Goal: Transaction & Acquisition: Book appointment/travel/reservation

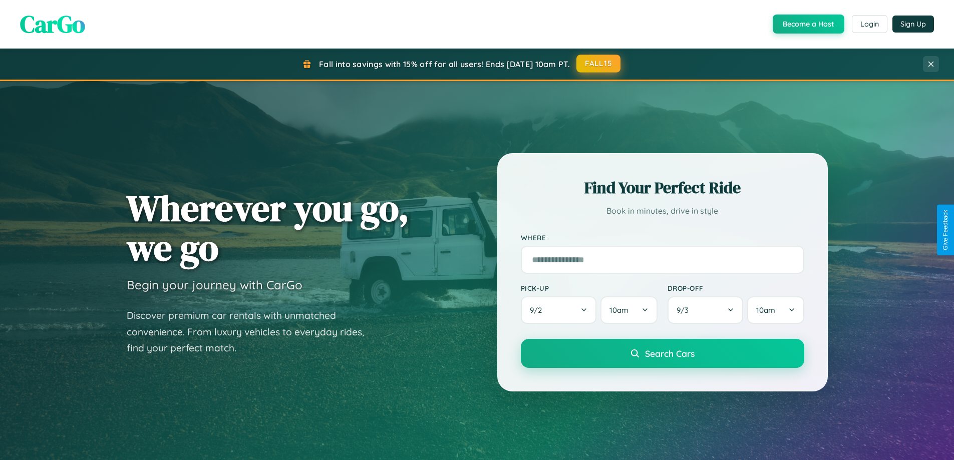
click at [599, 64] on button "FALL15" at bounding box center [598, 64] width 44 height 18
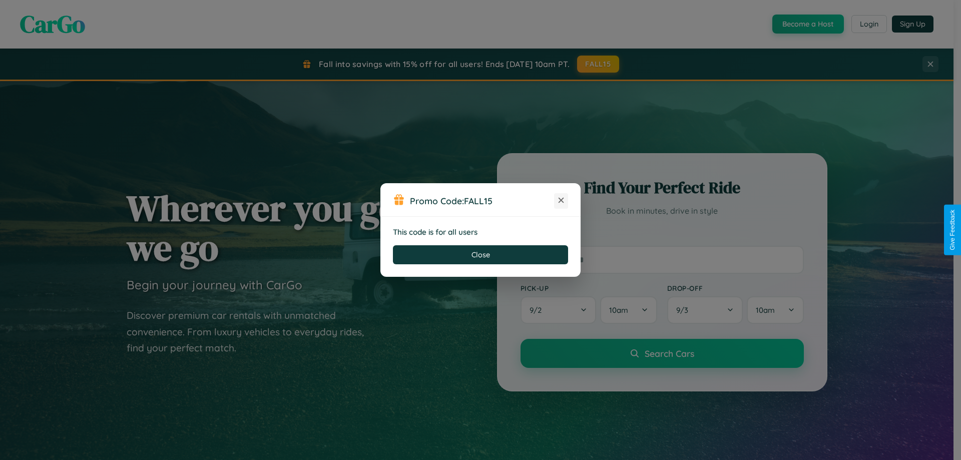
click at [561, 201] on icon at bounding box center [561, 200] width 10 height 10
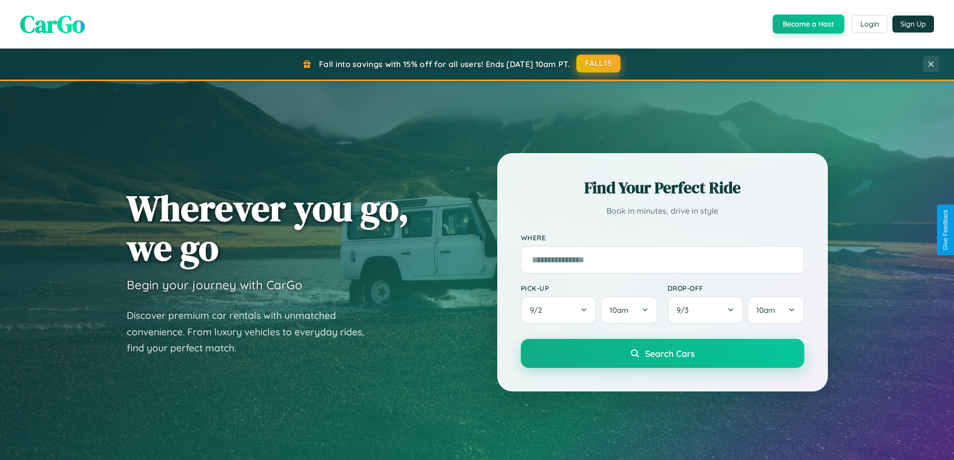
click at [599, 64] on button "FALL15" at bounding box center [598, 64] width 44 height 18
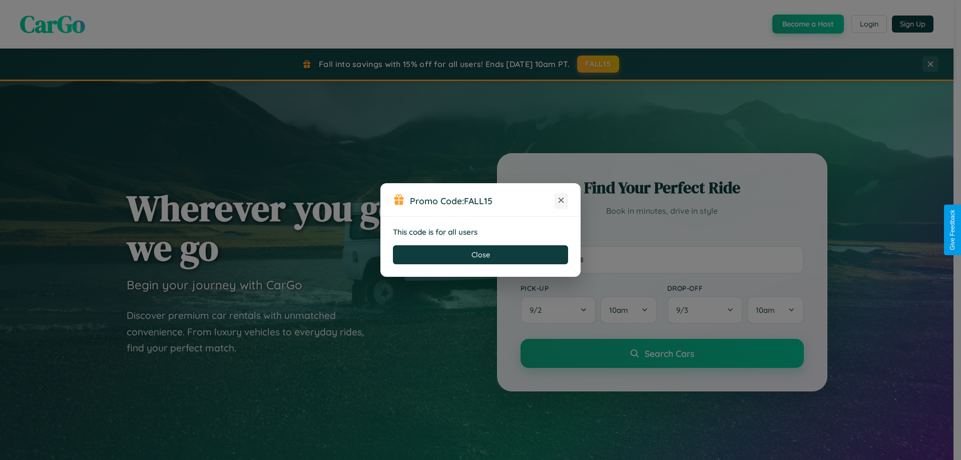
click at [561, 201] on icon at bounding box center [561, 200] width 10 height 10
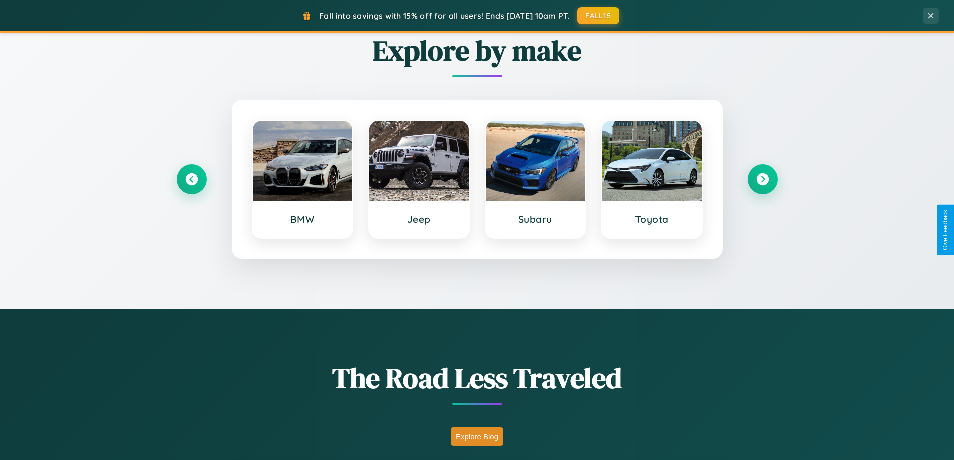
scroll to position [689, 0]
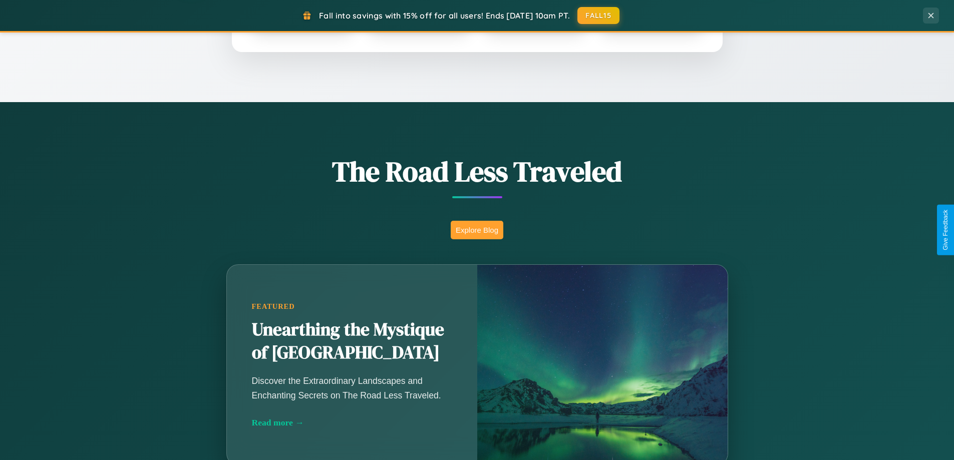
click at [477, 230] on button "Explore Blog" at bounding box center [477, 230] width 53 height 19
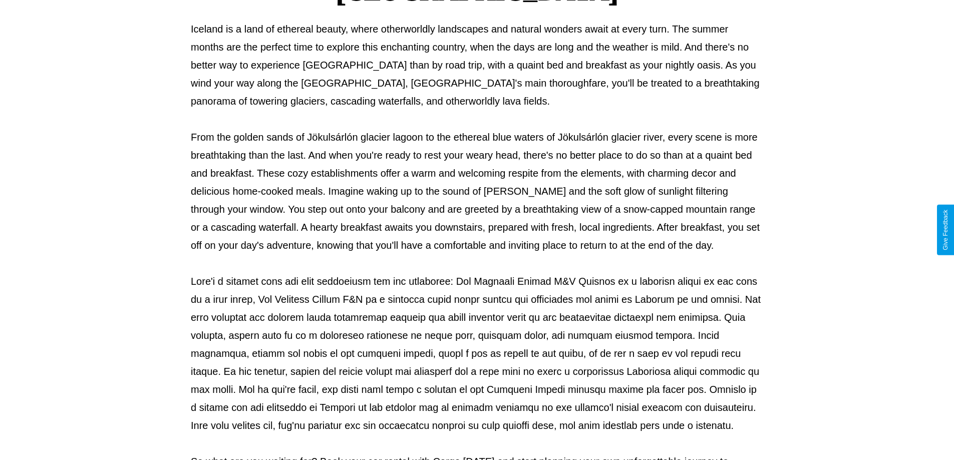
scroll to position [324, 0]
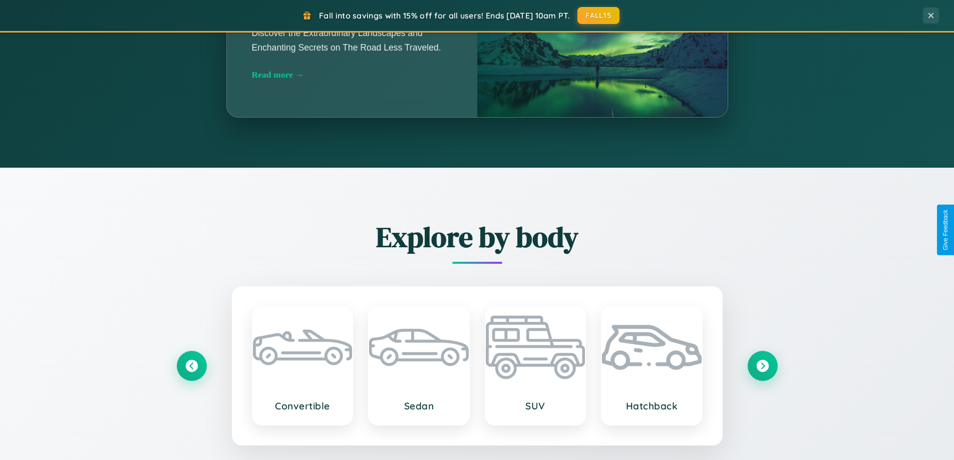
scroll to position [1609, 0]
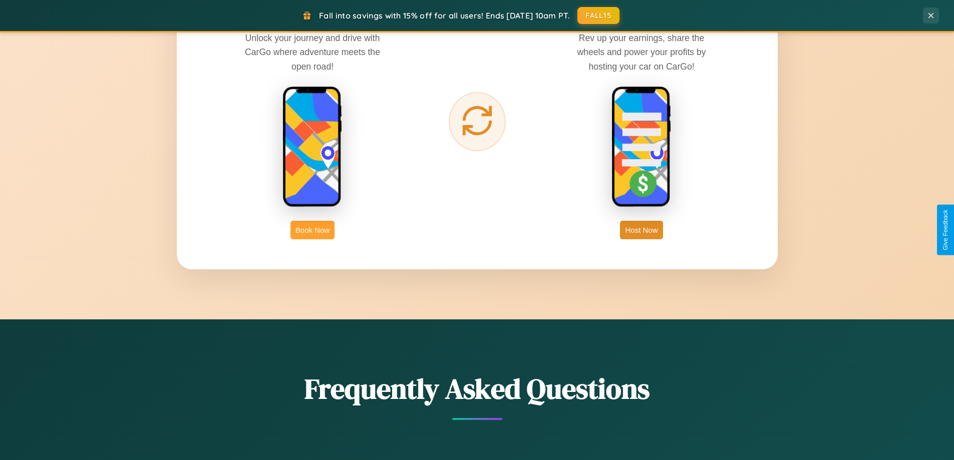
click at [312, 230] on button "Book Now" at bounding box center [312, 230] width 44 height 19
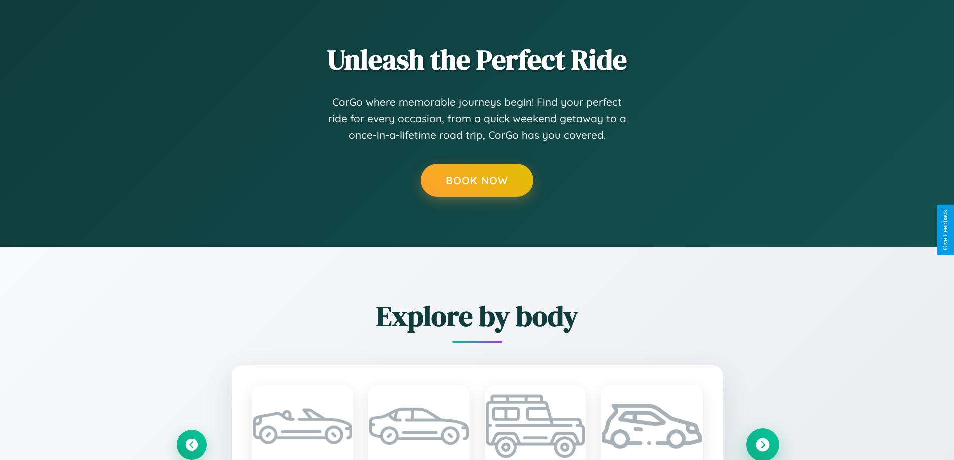
scroll to position [834, 0]
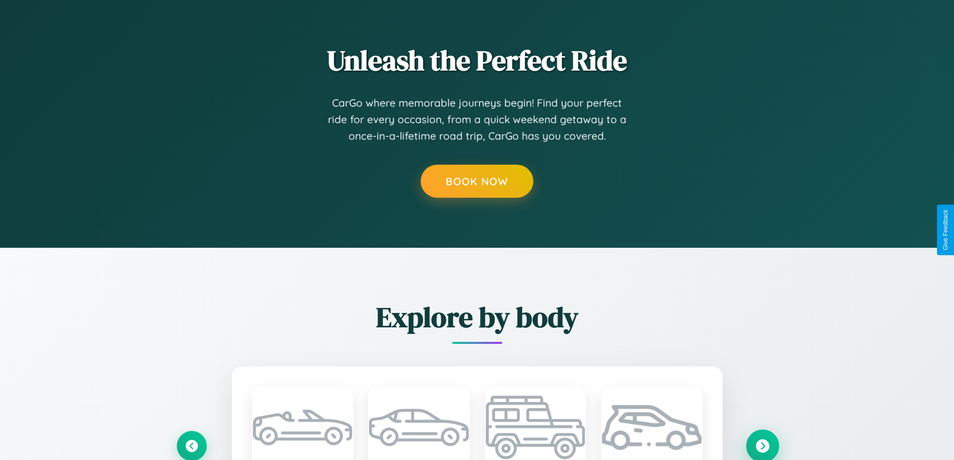
click at [762, 446] on icon at bounding box center [763, 446] width 14 height 14
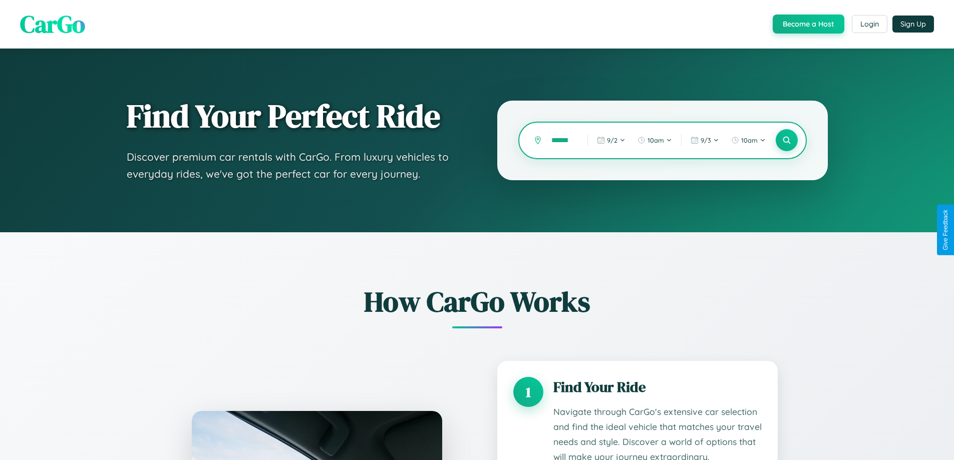
scroll to position [835, 0]
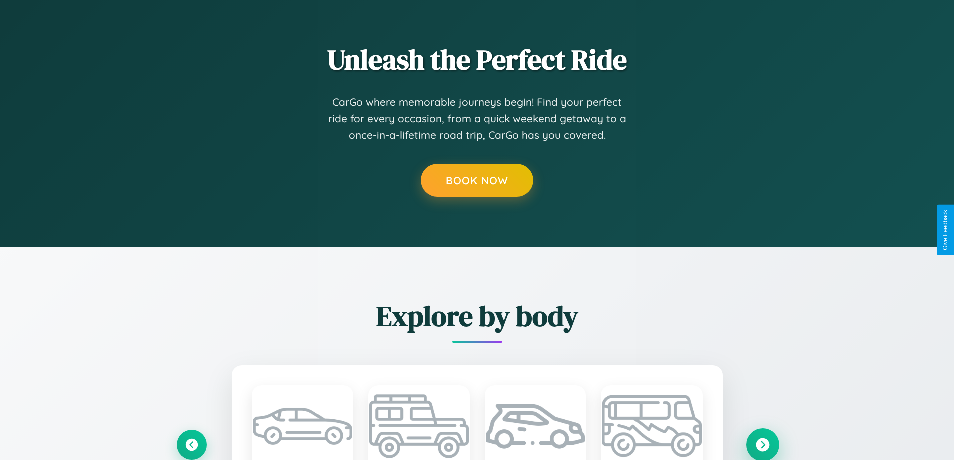
type input "******"
click at [762, 445] on icon at bounding box center [763, 445] width 14 height 14
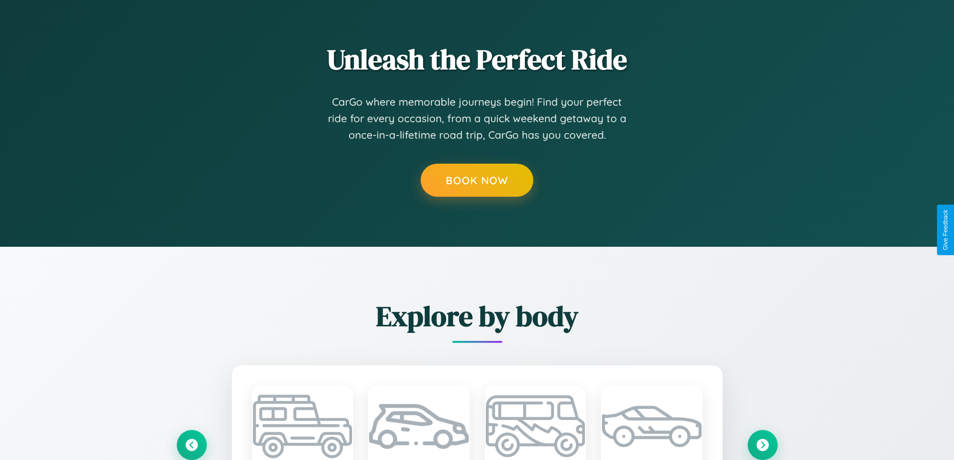
scroll to position [0, 0]
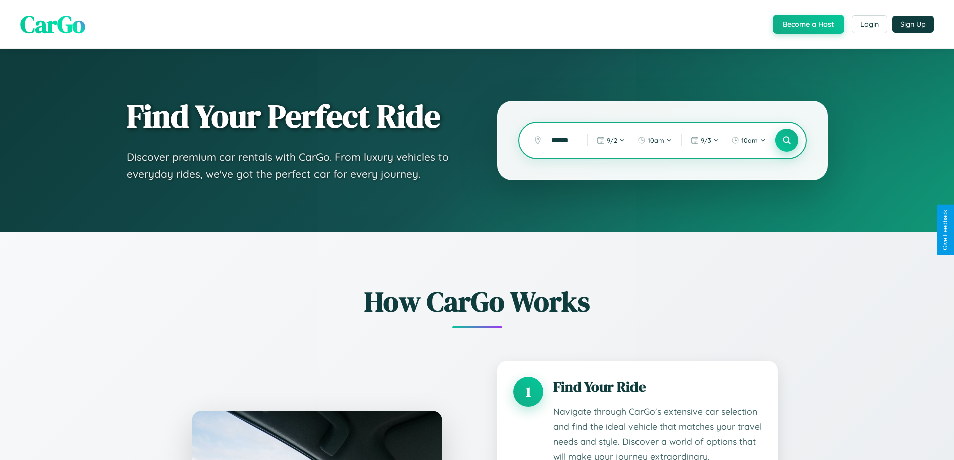
click at [786, 140] on icon at bounding box center [787, 141] width 10 height 10
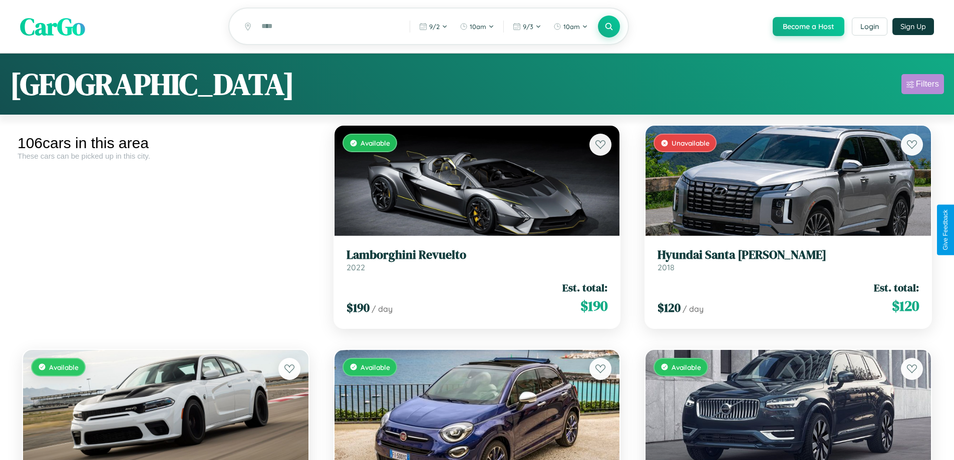
click at [922, 86] on div "Filters" at bounding box center [927, 84] width 23 height 10
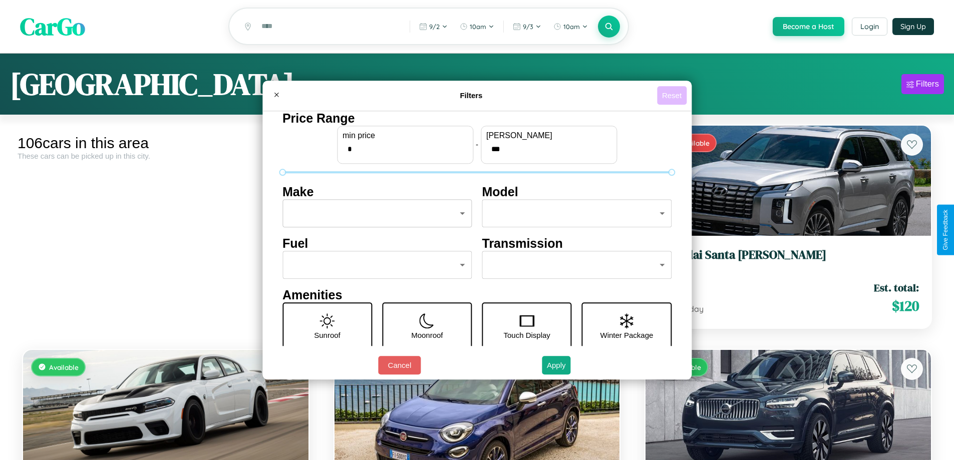
click at [673, 95] on button "Reset" at bounding box center [672, 95] width 30 height 19
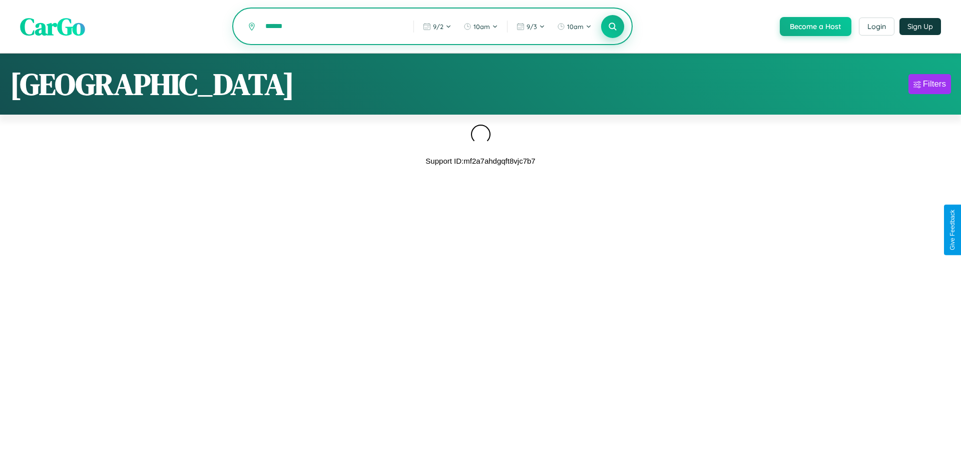
type input "******"
click at [612, 27] on icon at bounding box center [613, 27] width 10 height 10
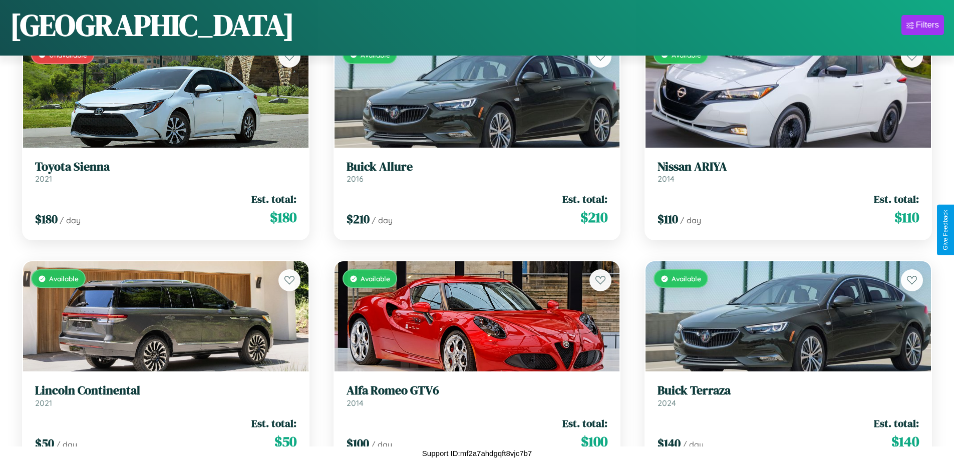
scroll to position [5074, 0]
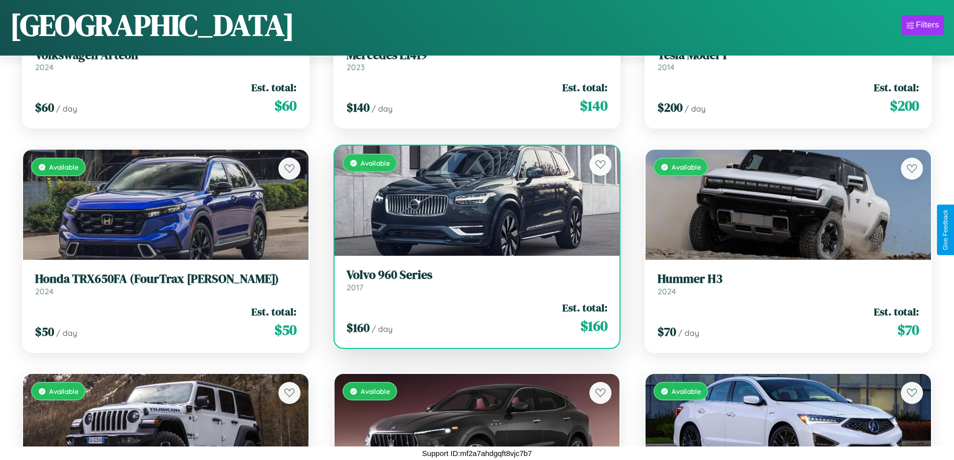
click at [473, 284] on link "Volvo 960 Series 2017" at bounding box center [477, 280] width 261 height 25
